Goal: Find specific page/section: Find specific page/section

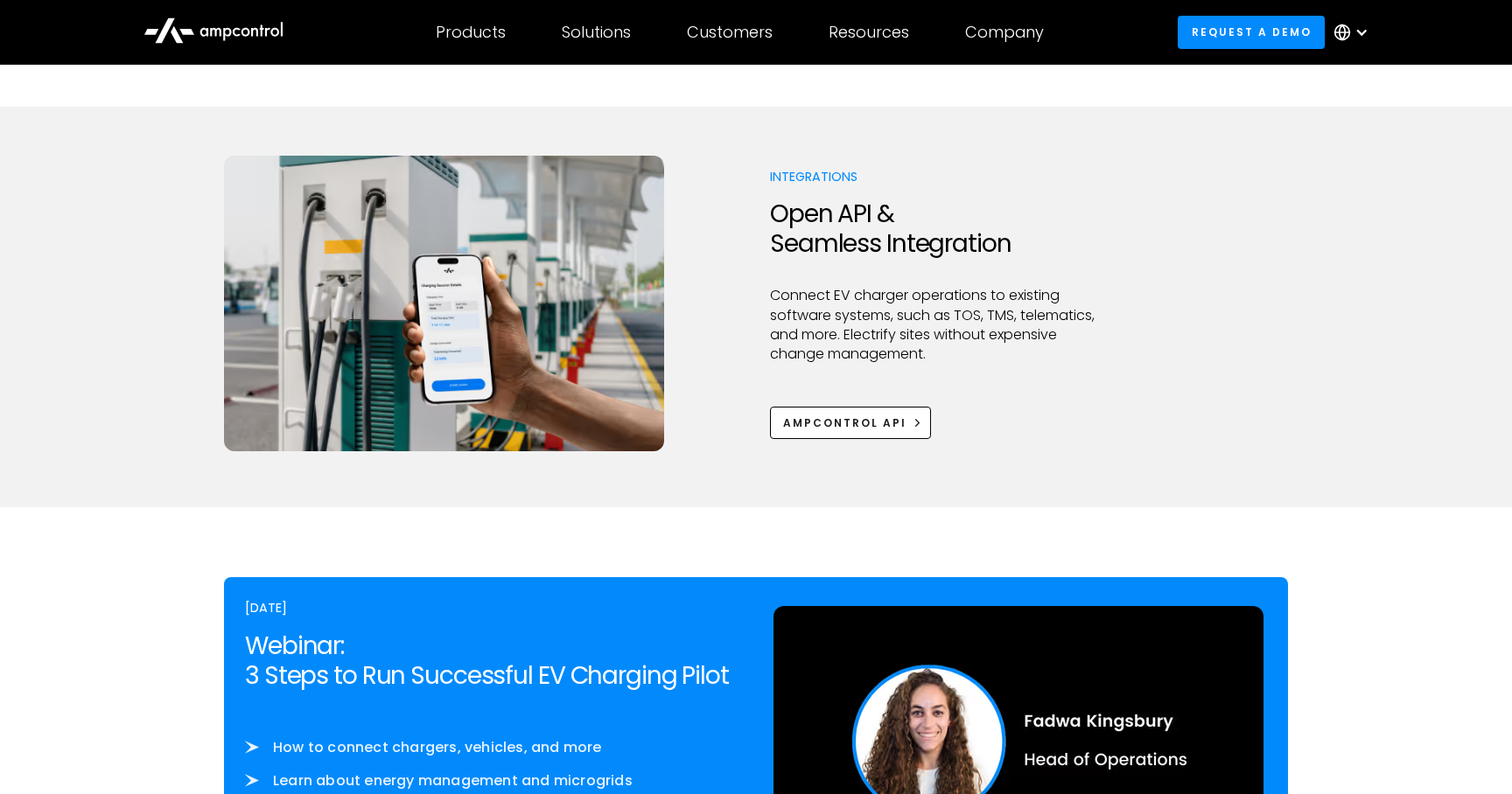
scroll to position [2313, 0]
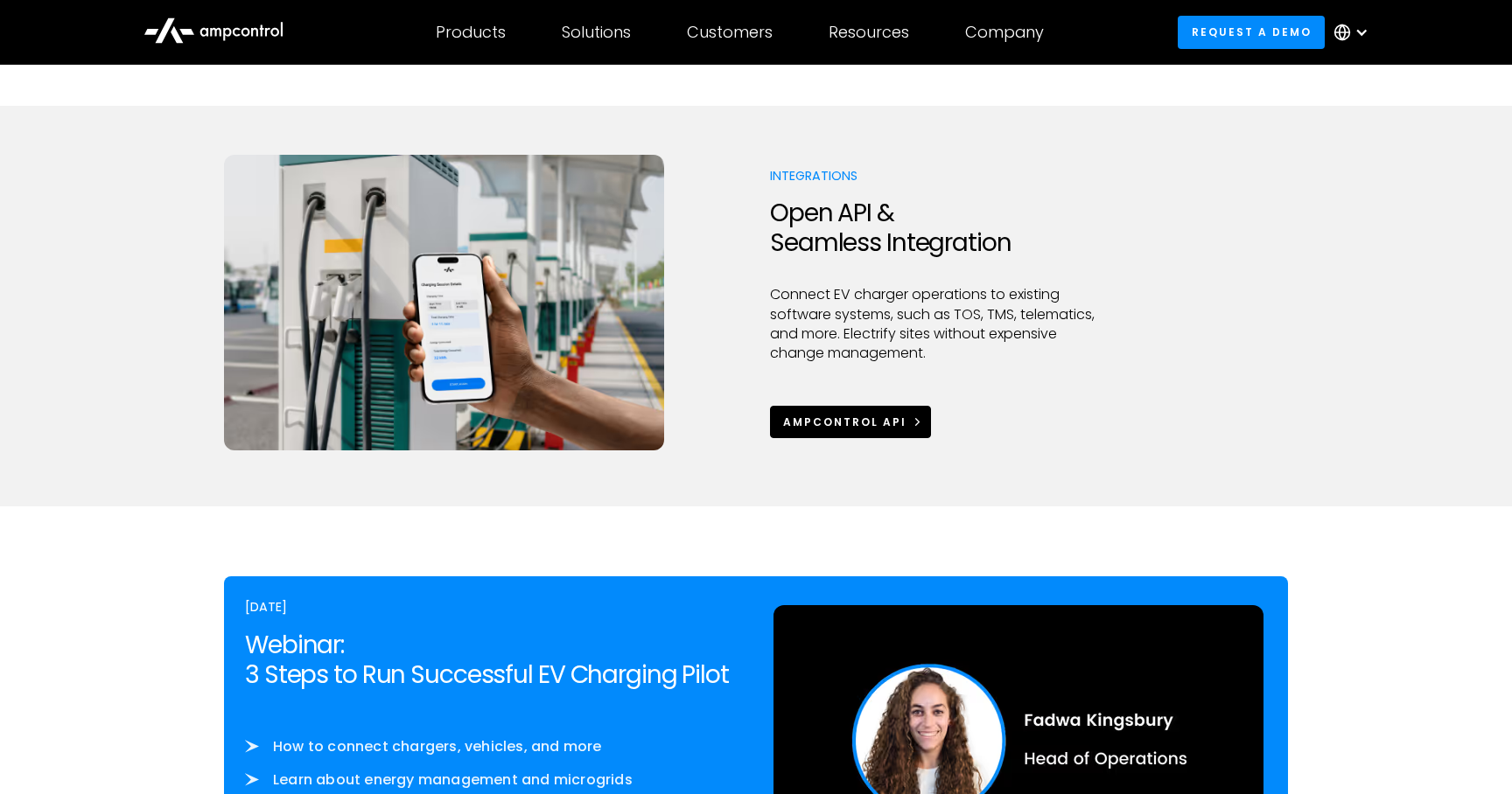
click at [831, 419] on div "Ampcontrol APi" at bounding box center [845, 422] width 123 height 16
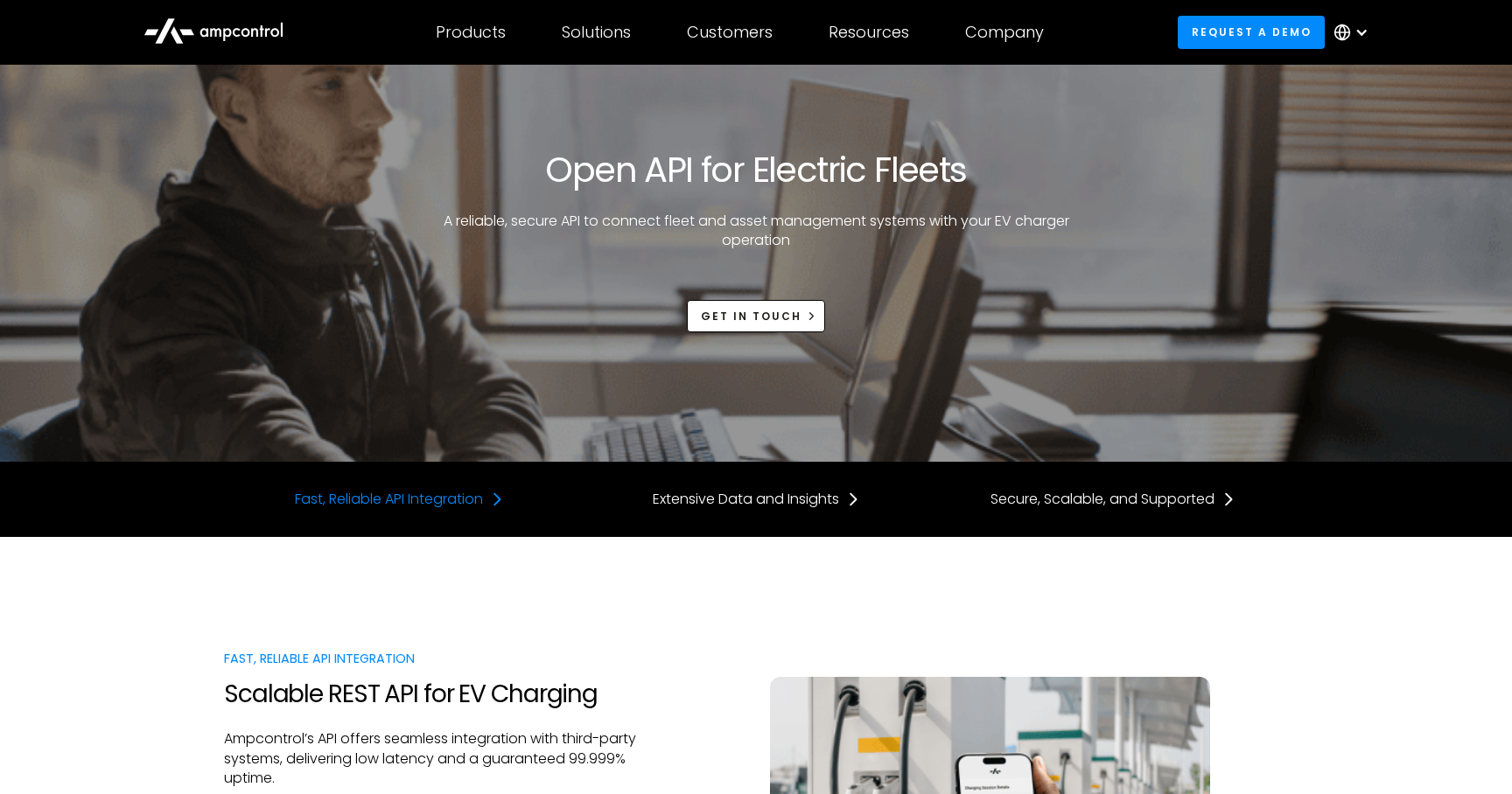
click at [436, 500] on div "Fast, Reliable API Integration" at bounding box center [388, 499] width 188 height 19
click at [259, 36] on icon at bounding box center [214, 30] width 140 height 42
